Goal: Complete application form: Complete application form

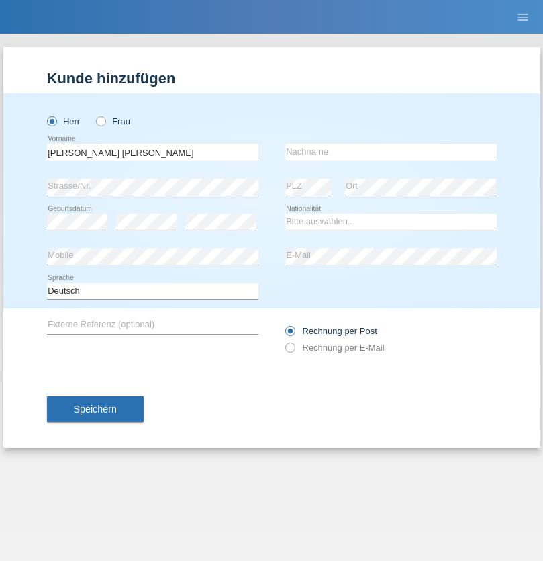
type input "[PERSON_NAME] [PERSON_NAME]"
click at [391, 152] on input "text" at bounding box center [391, 152] width 212 height 17
type input "[PERSON_NAME]"
select select "PA"
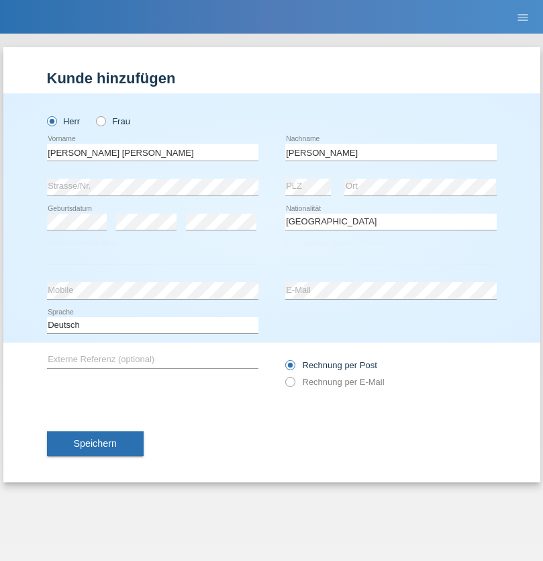
select select "C"
select select "30"
select select "04"
select select "2021"
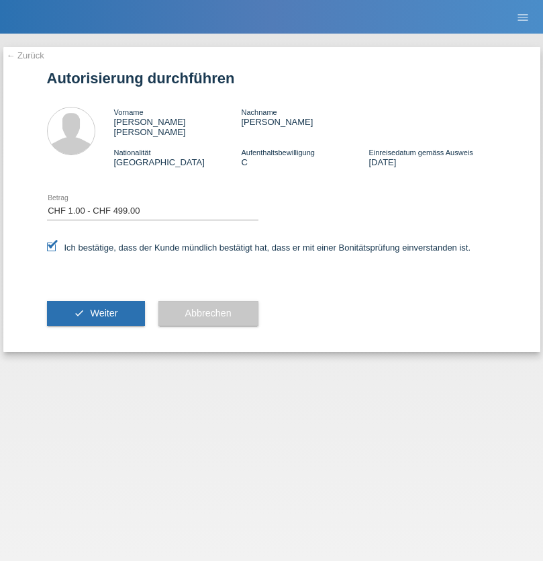
select select "1"
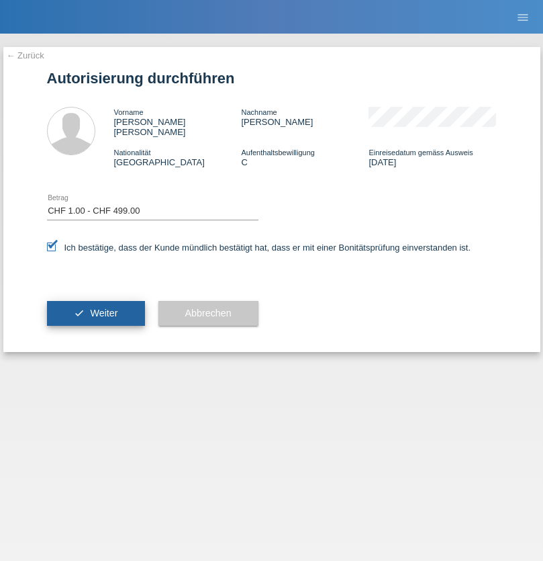
click at [95, 308] on span "Weiter" at bounding box center [104, 313] width 28 height 11
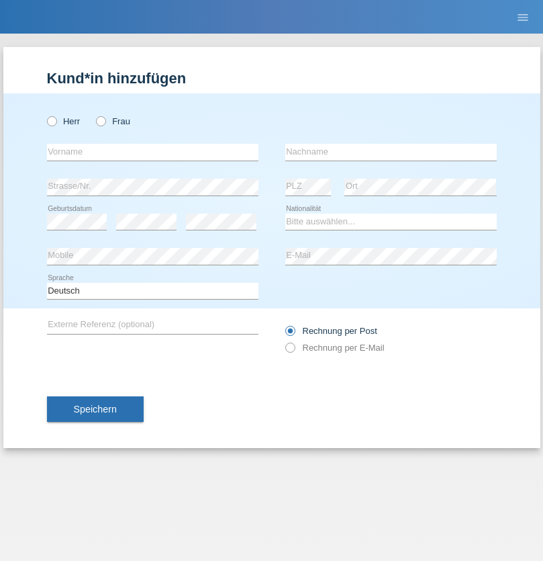
radio input "true"
click at [152, 152] on input "text" at bounding box center [153, 152] width 212 height 17
type input "[PERSON_NAME]"
click at [391, 152] on input "text" at bounding box center [391, 152] width 212 height 17
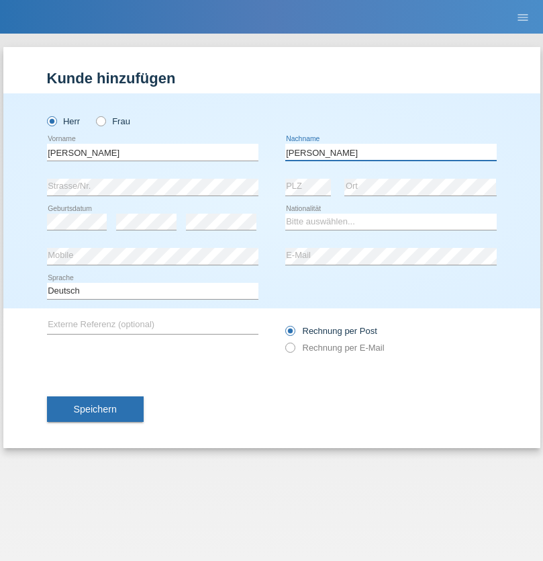
type input "[PERSON_NAME]"
select select "DE"
select select "C"
select select "09"
select select "07"
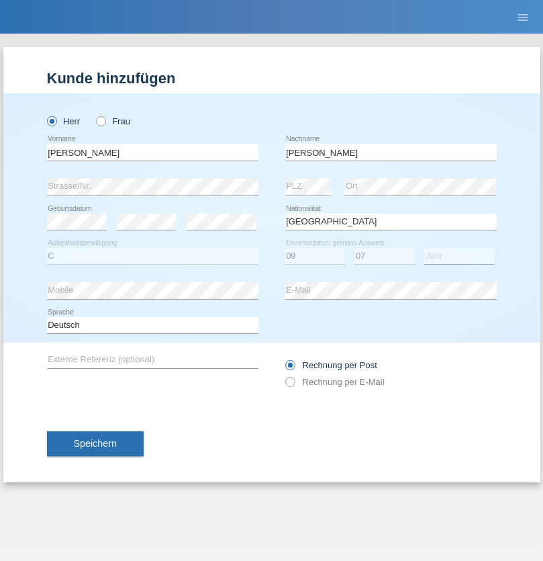
select select "2007"
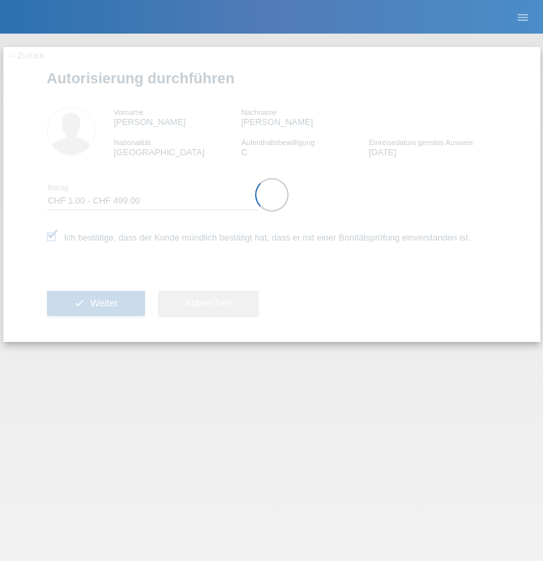
select select "1"
